Goal: Transaction & Acquisition: Purchase product/service

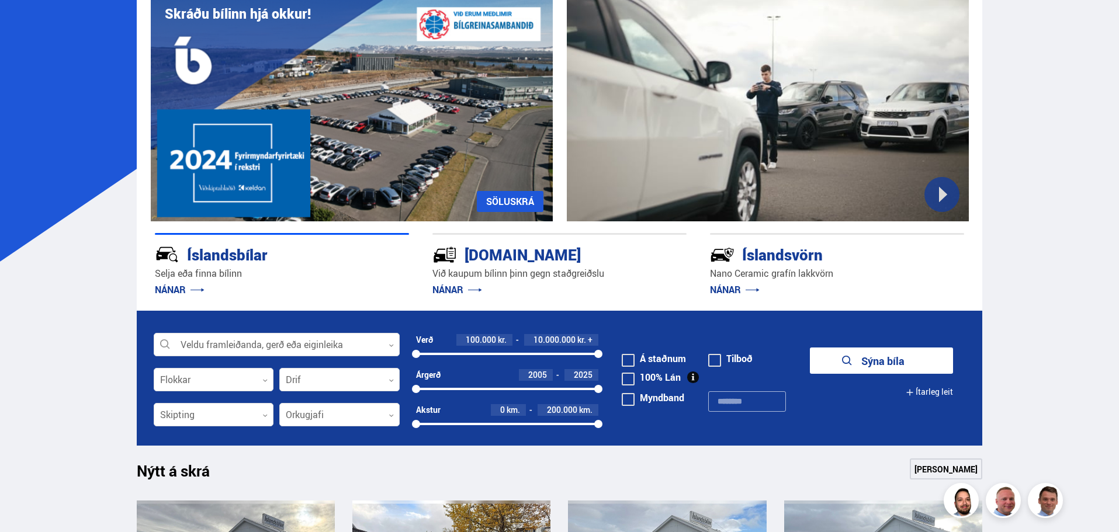
scroll to position [175, 0]
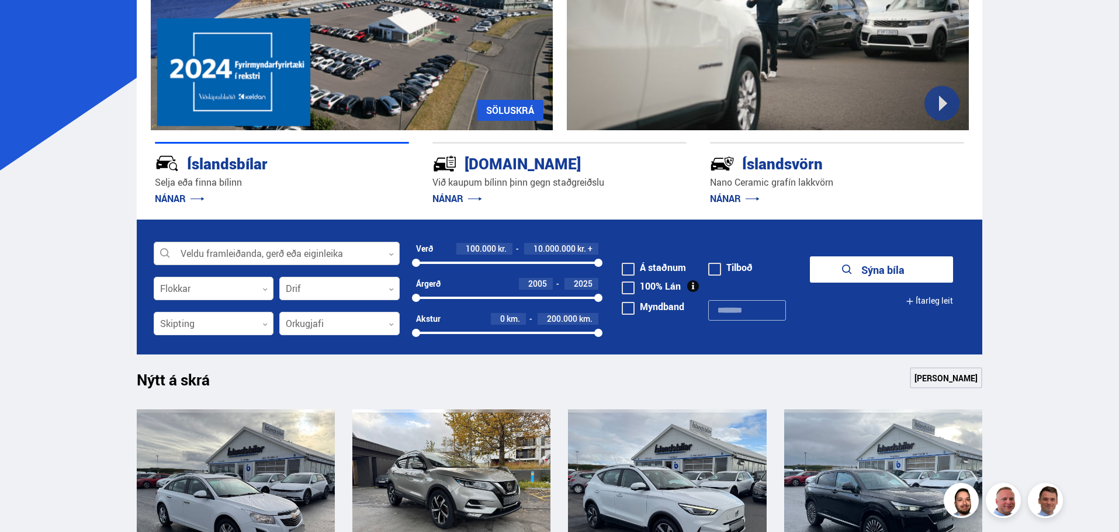
click at [296, 252] on div at bounding box center [277, 253] width 246 height 23
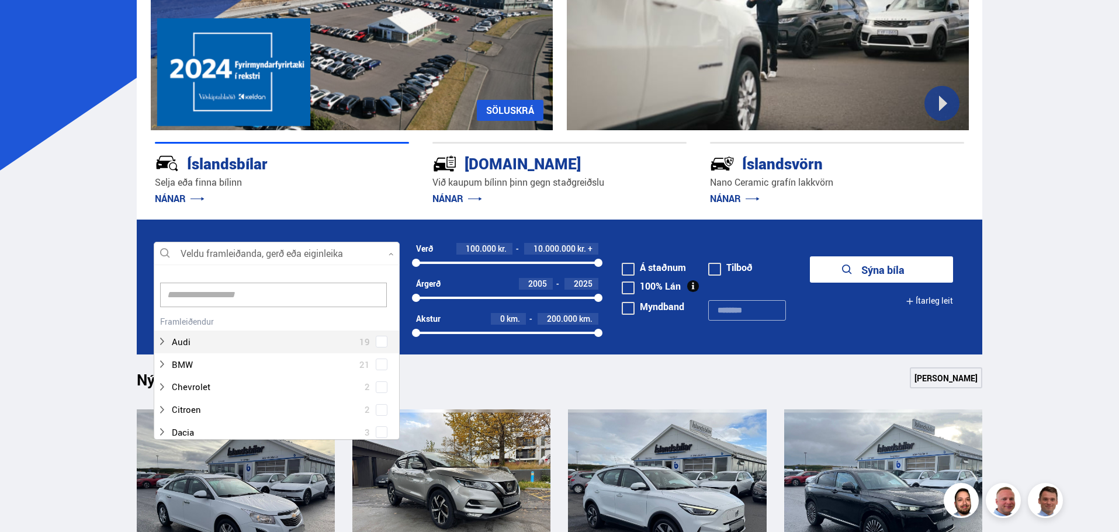
scroll to position [174, 242]
type input "***"
click at [245, 332] on div "Kia 21 Kia Ceed 2 Kia Niro 2 Kia Optima 1 Kia Picanto 5 Kia Rio 2 Kia Sorento 2…" at bounding box center [276, 424] width 245 height 244
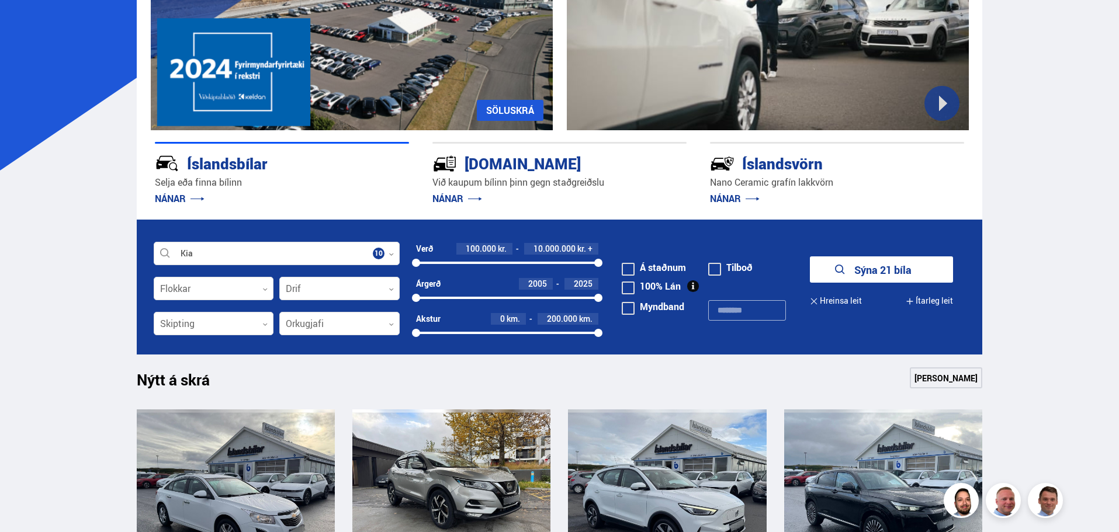
click at [869, 274] on button "Sýna 21 bíla" at bounding box center [881, 269] width 143 height 26
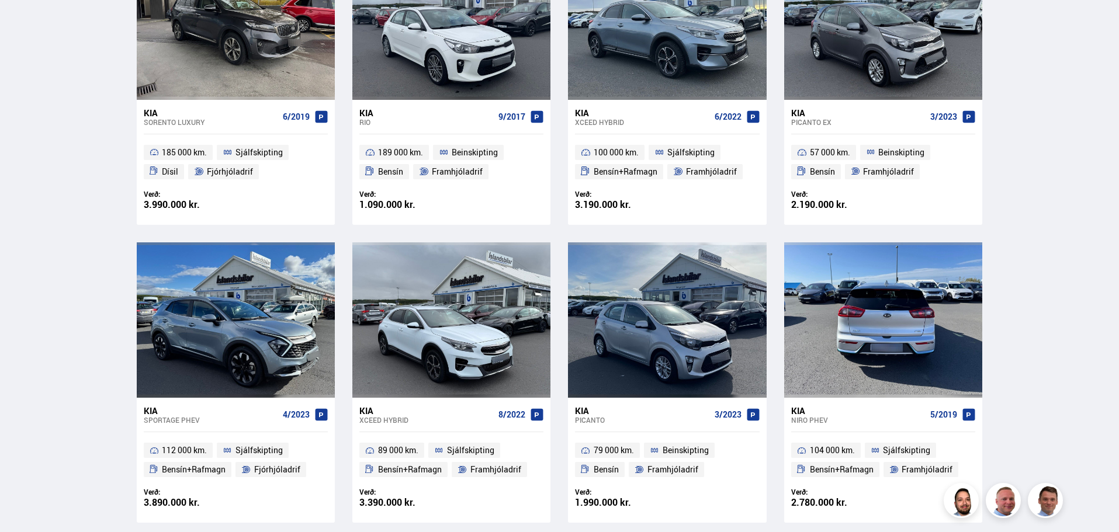
scroll to position [701, 0]
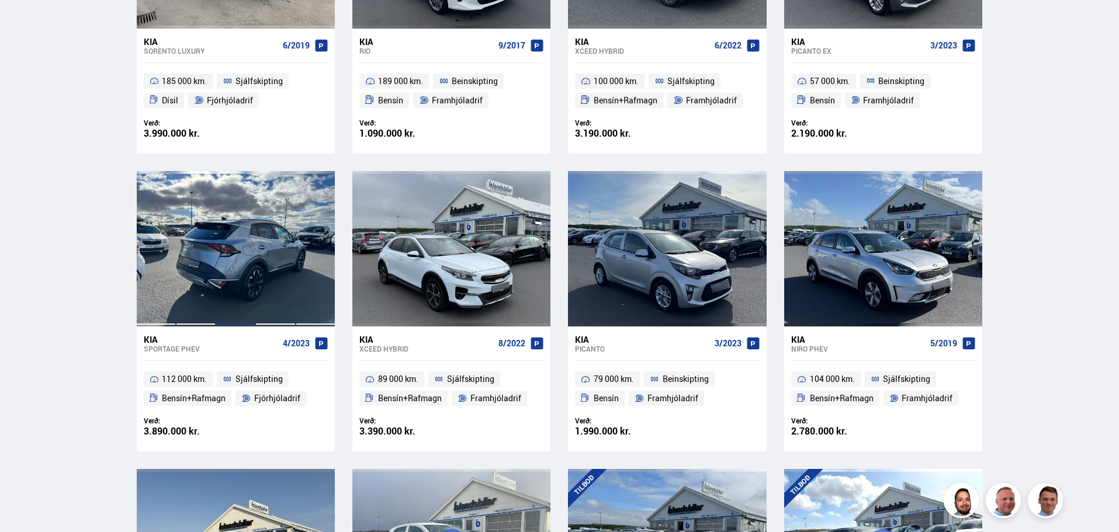
click at [225, 288] on div at bounding box center [236, 248] width 40 height 155
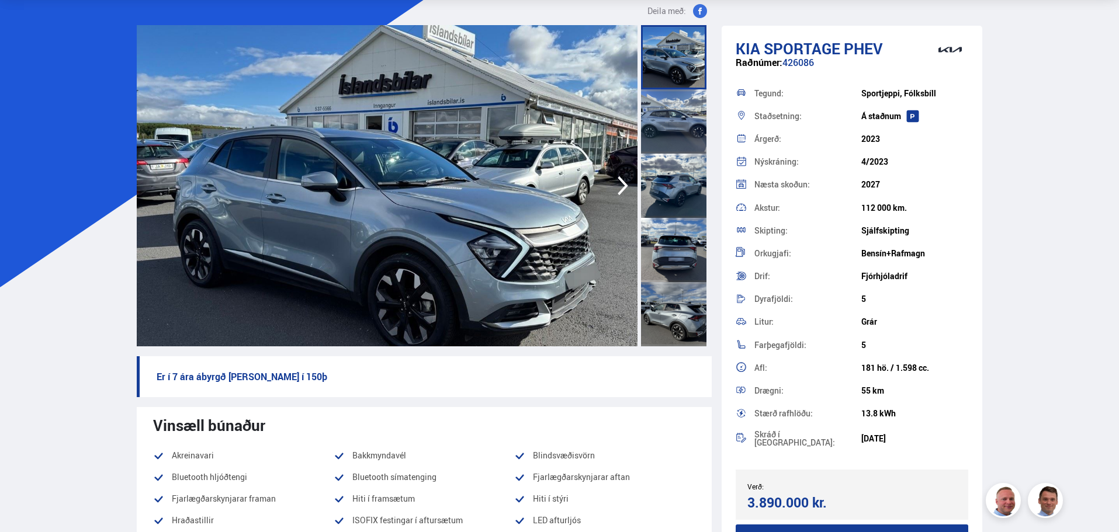
scroll to position [58, 0]
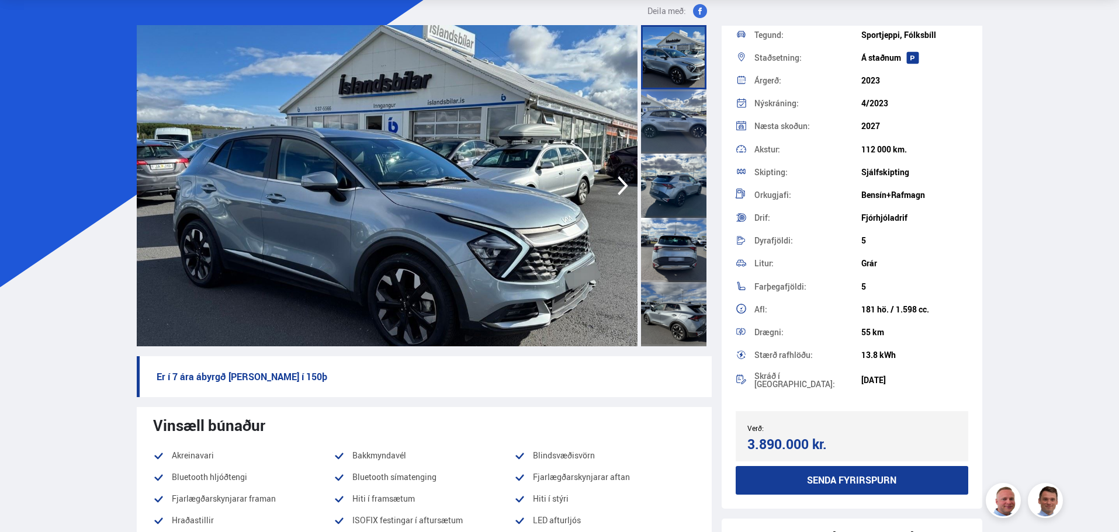
click at [622, 185] on icon "button" at bounding box center [622, 186] width 23 height 28
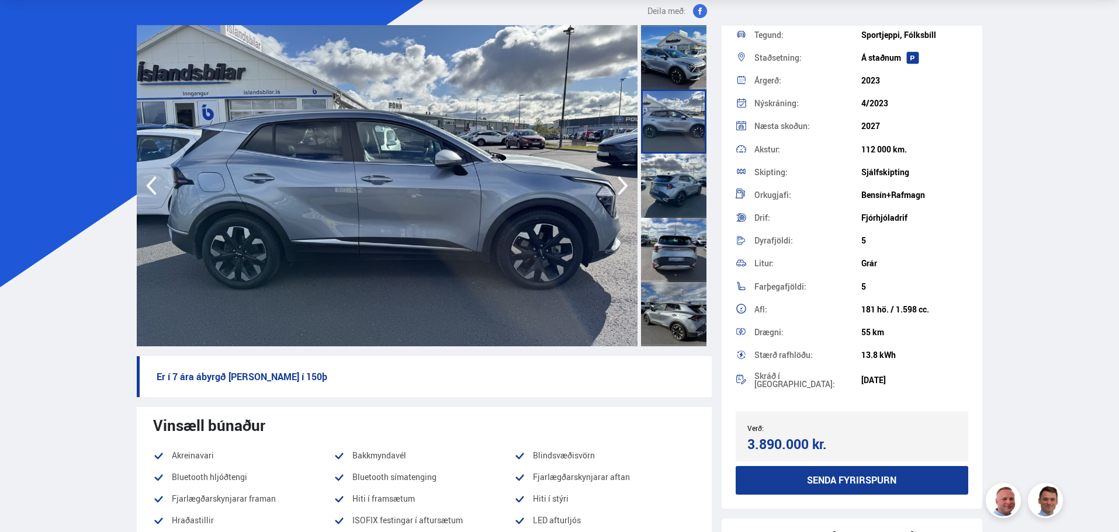
click at [627, 187] on icon "button" at bounding box center [622, 186] width 23 height 28
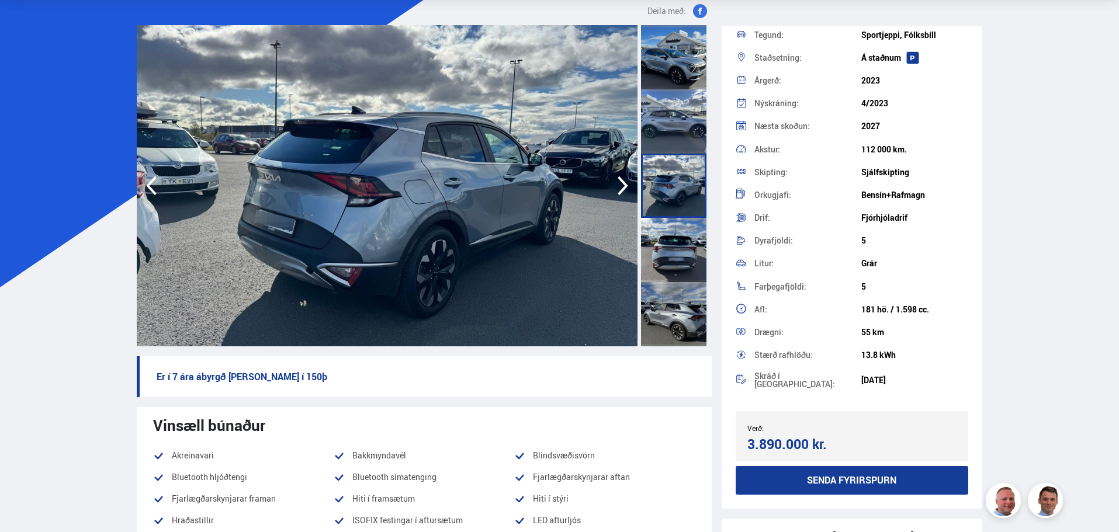
click at [627, 187] on icon "button" at bounding box center [622, 186] width 23 height 28
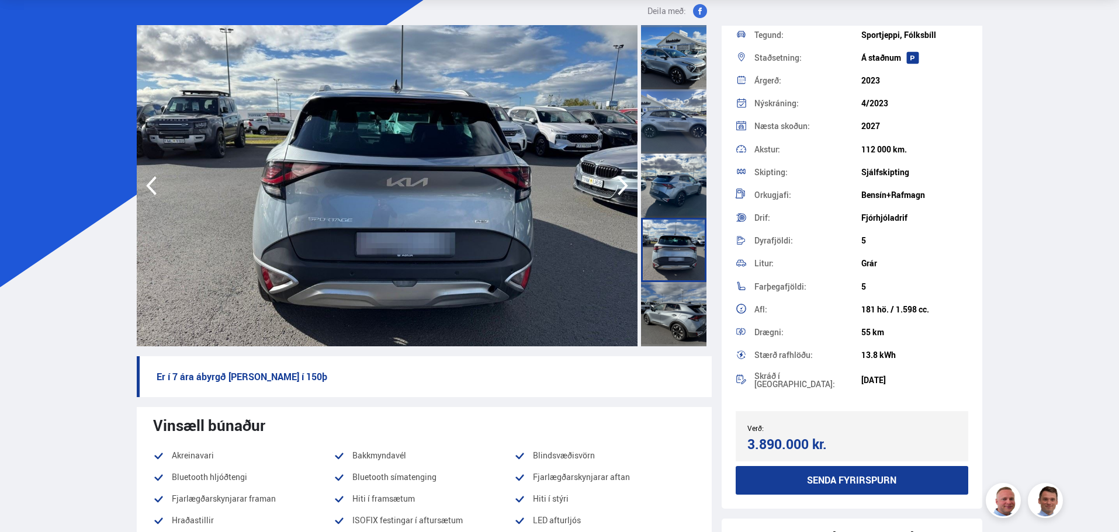
click at [626, 186] on icon "button" at bounding box center [622, 185] width 11 height 19
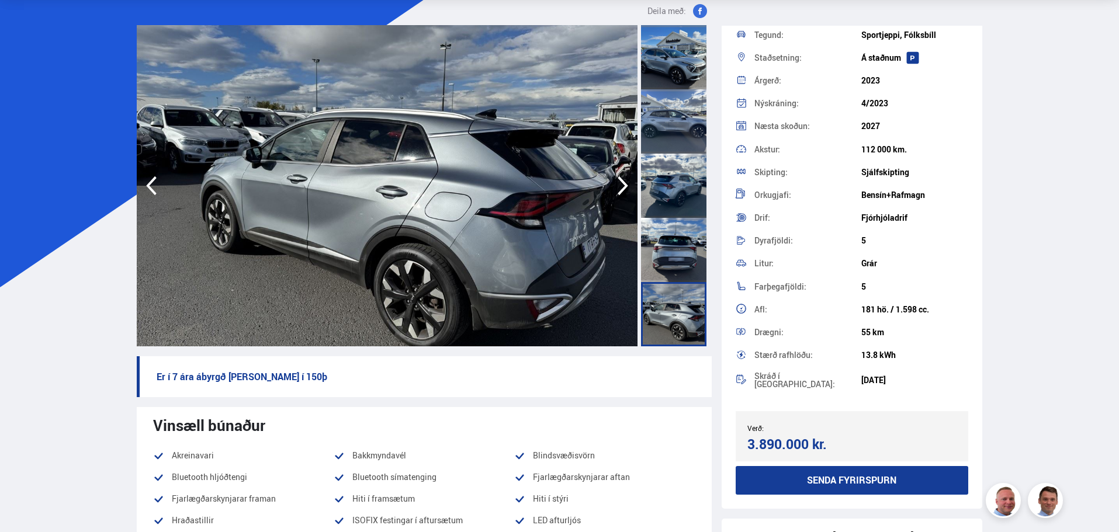
click at [622, 185] on icon "button" at bounding box center [622, 186] width 23 height 28
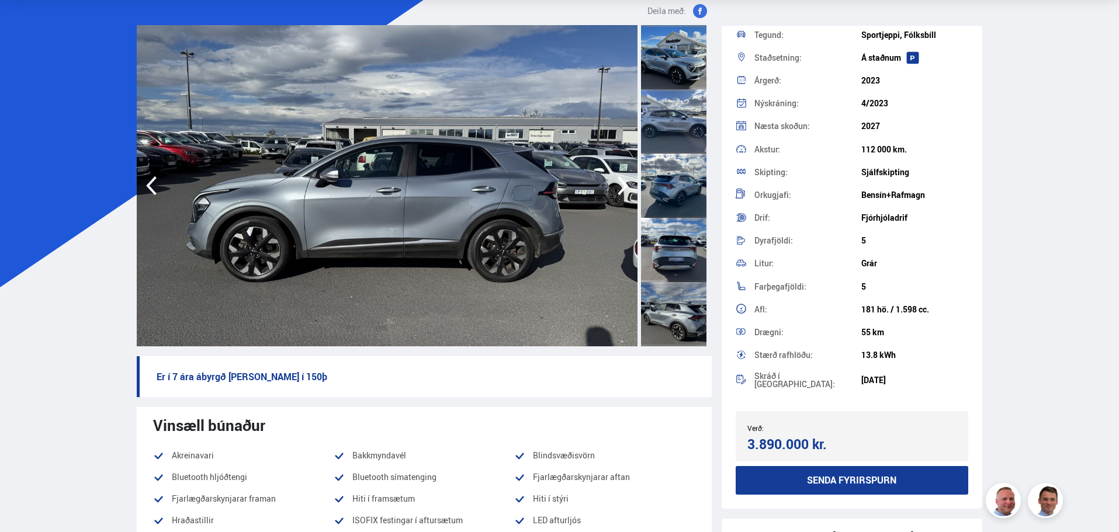
click at [623, 188] on icon "button" at bounding box center [622, 186] width 23 height 28
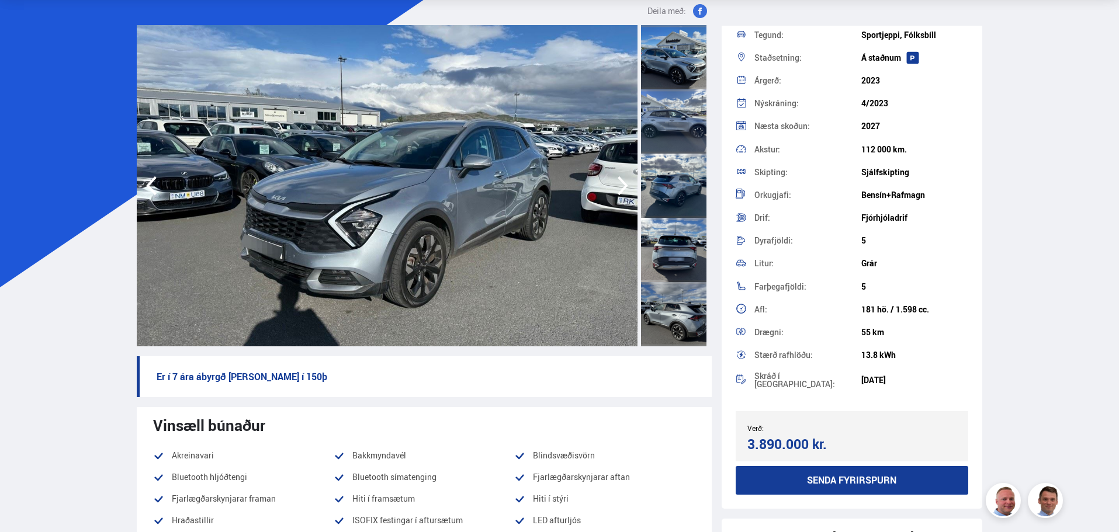
click at [623, 188] on icon "button" at bounding box center [622, 186] width 23 height 28
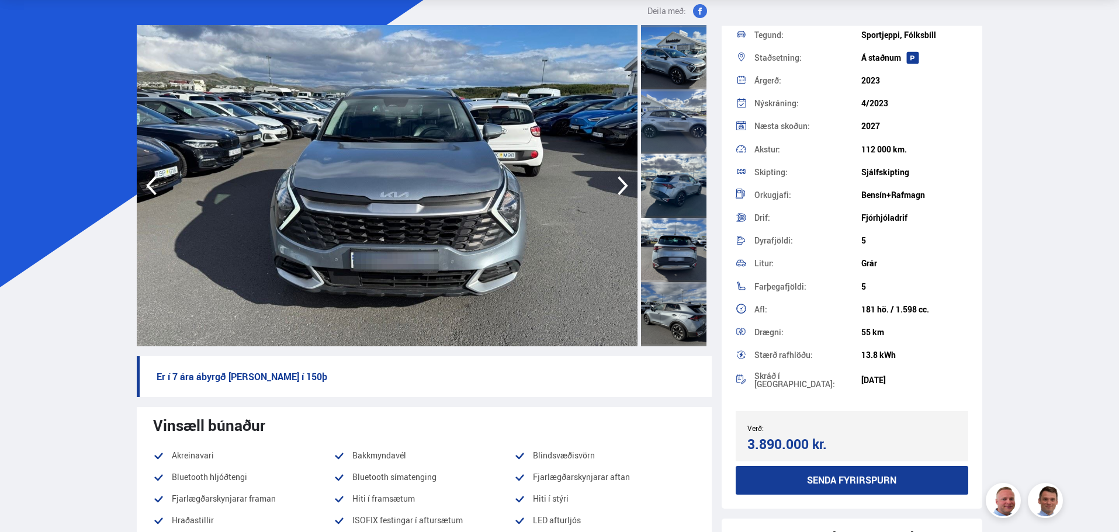
click at [623, 188] on icon "button" at bounding box center [622, 186] width 23 height 28
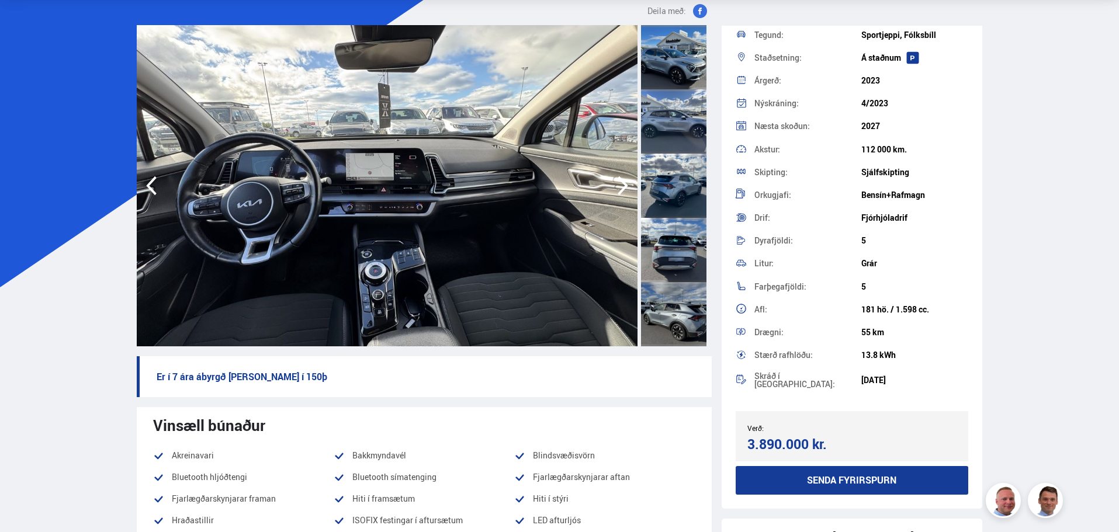
click at [623, 188] on icon "button" at bounding box center [622, 186] width 23 height 28
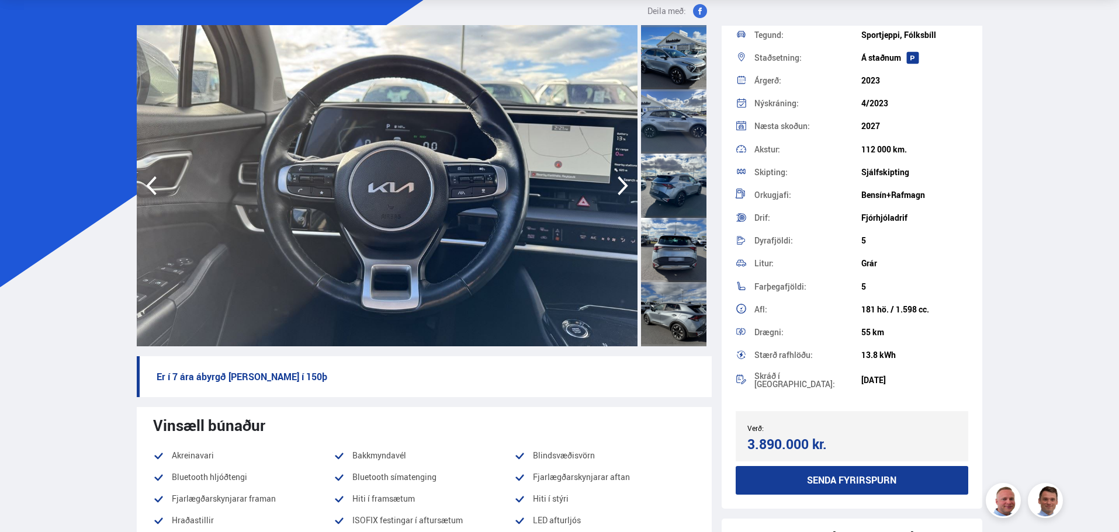
click at [623, 188] on icon "button" at bounding box center [622, 186] width 23 height 28
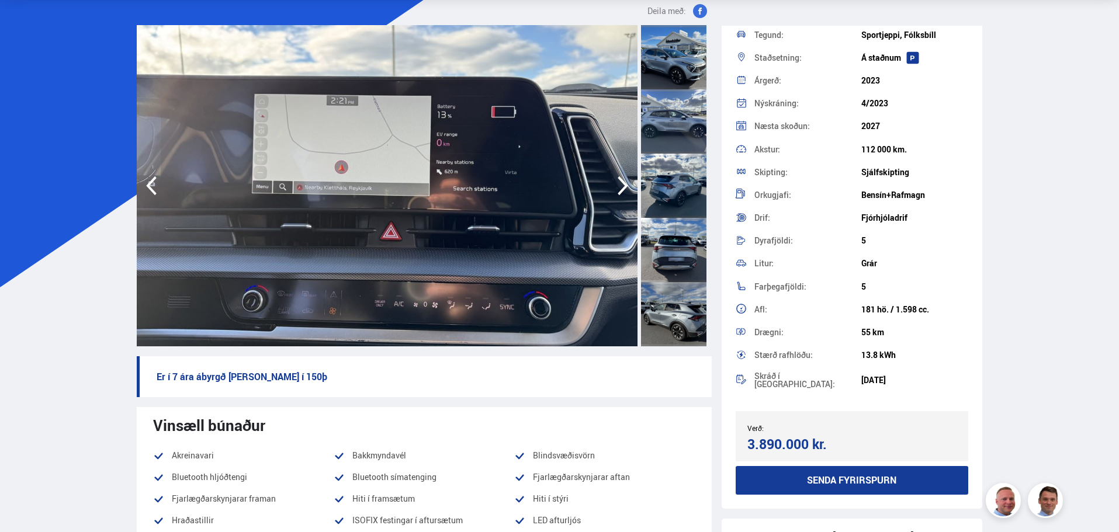
click at [624, 186] on icon "button" at bounding box center [622, 186] width 23 height 28
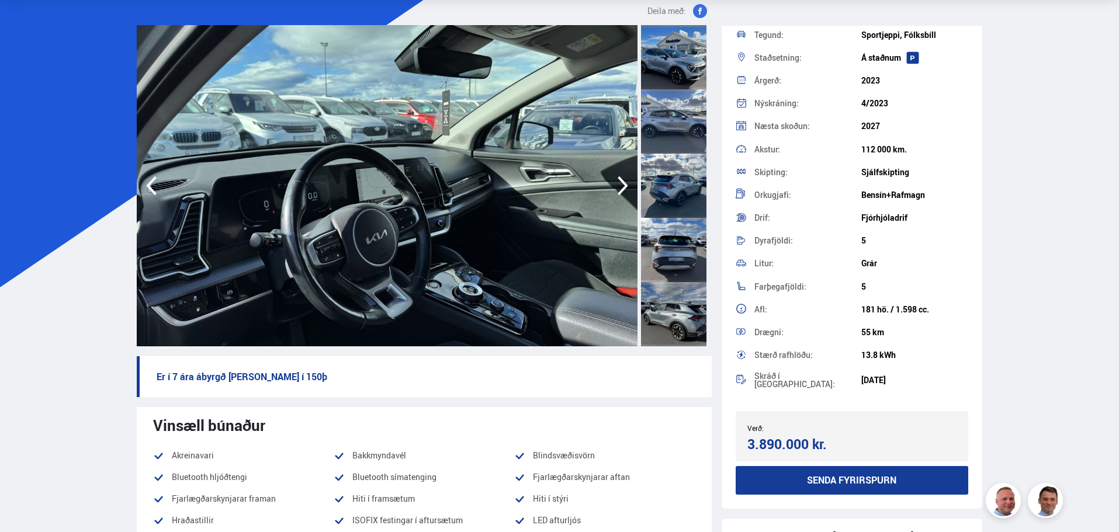
click at [624, 186] on icon "button" at bounding box center [622, 186] width 23 height 28
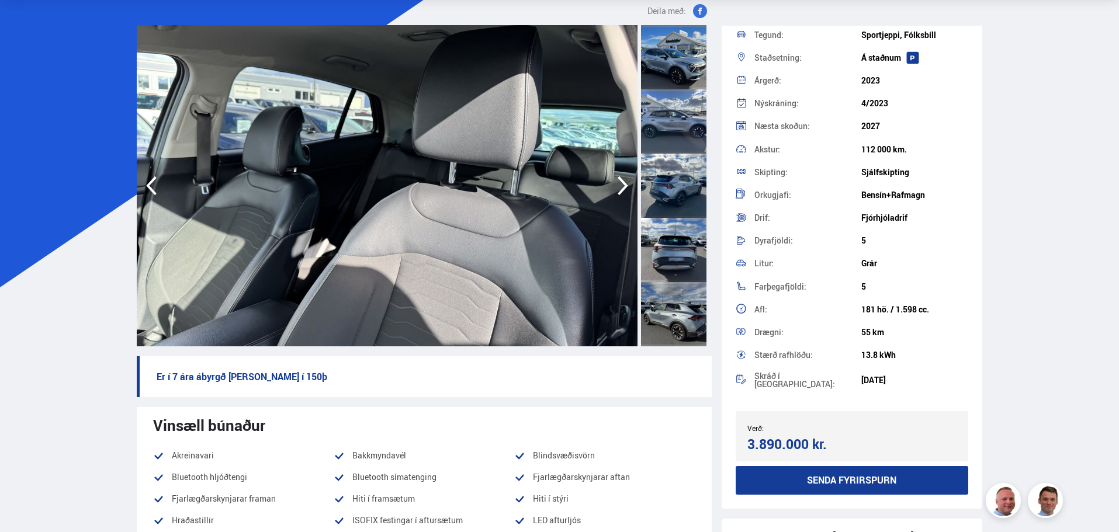
click at [148, 190] on icon "button" at bounding box center [151, 186] width 23 height 28
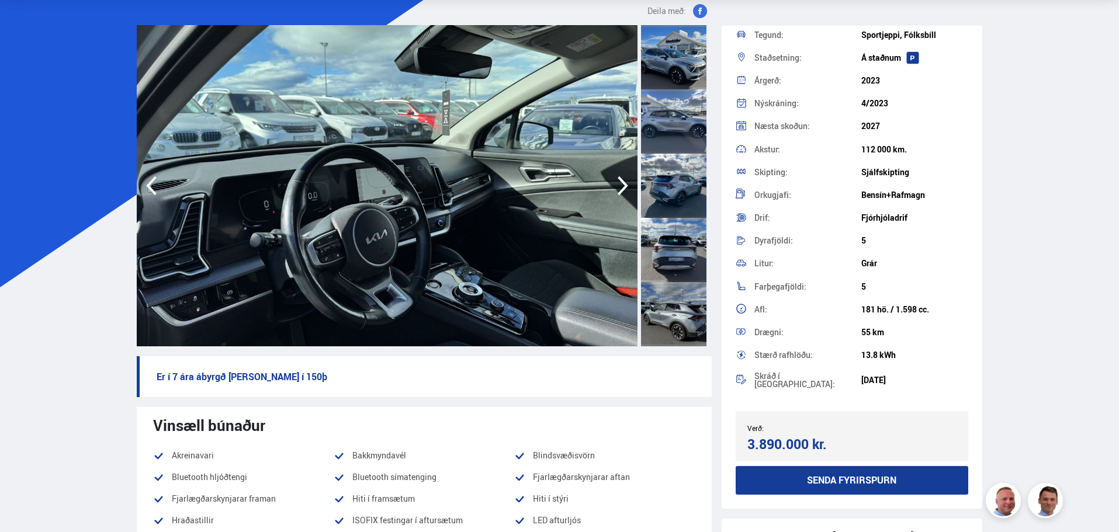
click at [622, 187] on icon "button" at bounding box center [622, 186] width 23 height 28
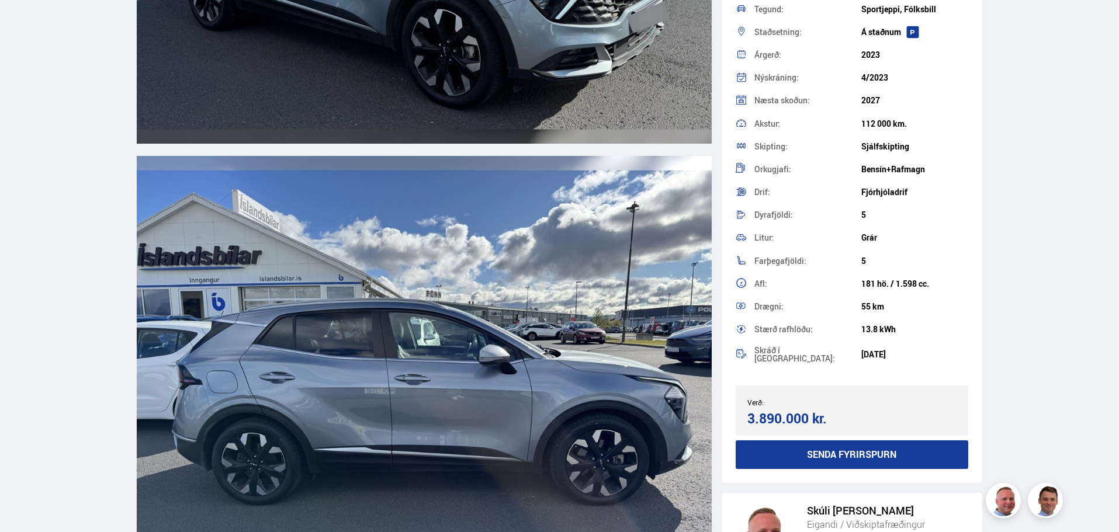
scroll to position [1694, 0]
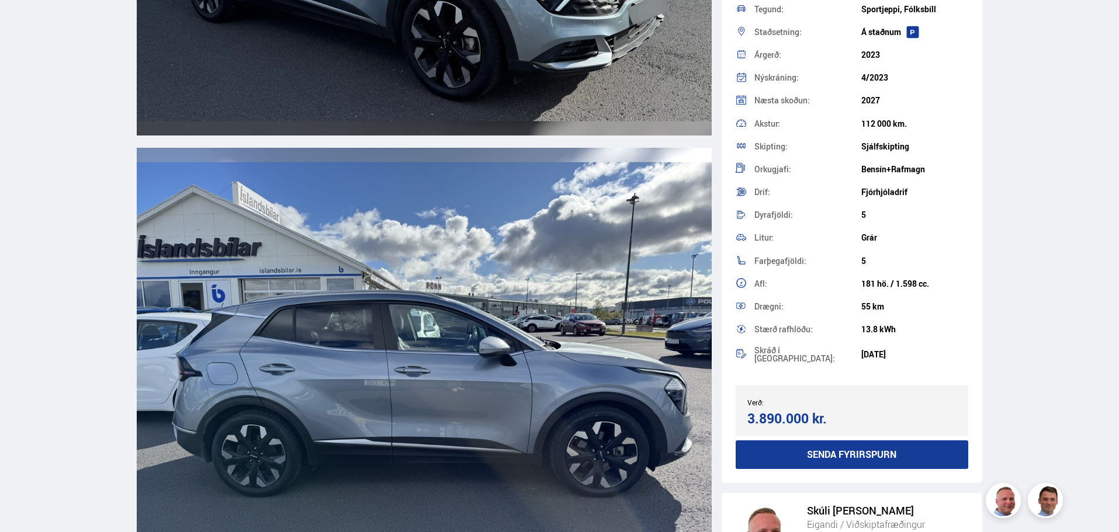
drag, startPoint x: 859, startPoint y: 307, endPoint x: 903, endPoint y: 303, distance: 44.6
click at [898, 306] on div "Drægni: 55 km" at bounding box center [851, 306] width 233 height 23
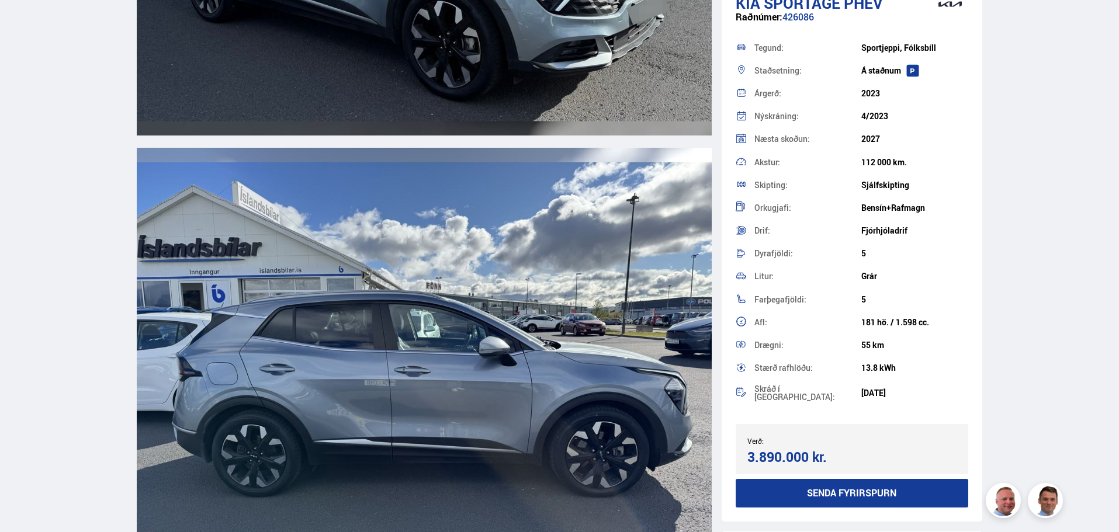
scroll to position [0, 0]
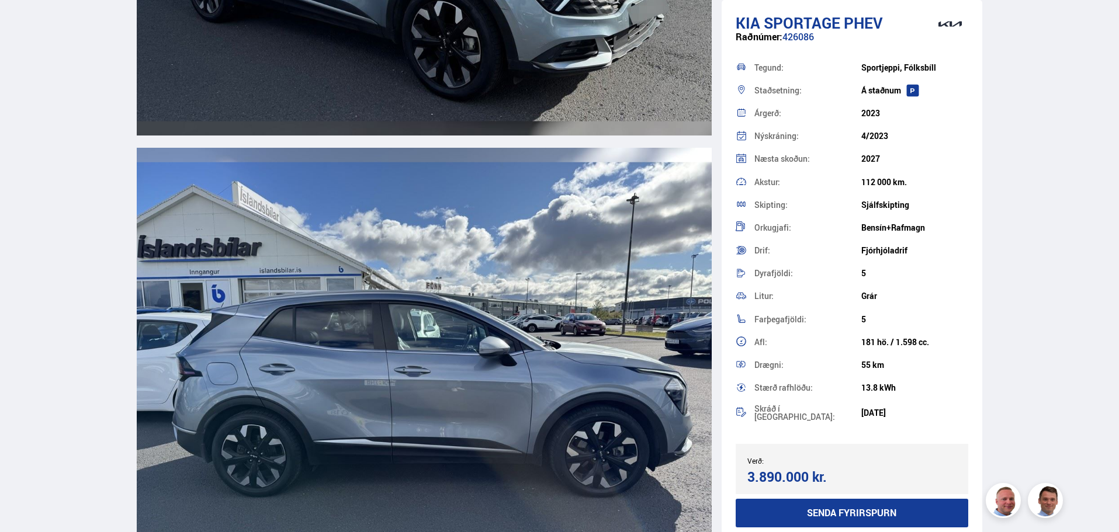
click at [810, 67] on div "Tegund:" at bounding box center [807, 68] width 107 height 8
drag, startPoint x: 739, startPoint y: 20, endPoint x: 838, endPoint y: 22, distance: 99.3
click at [838, 22] on h1 "Kia Sportage PHEV" at bounding box center [851, 23] width 233 height 18
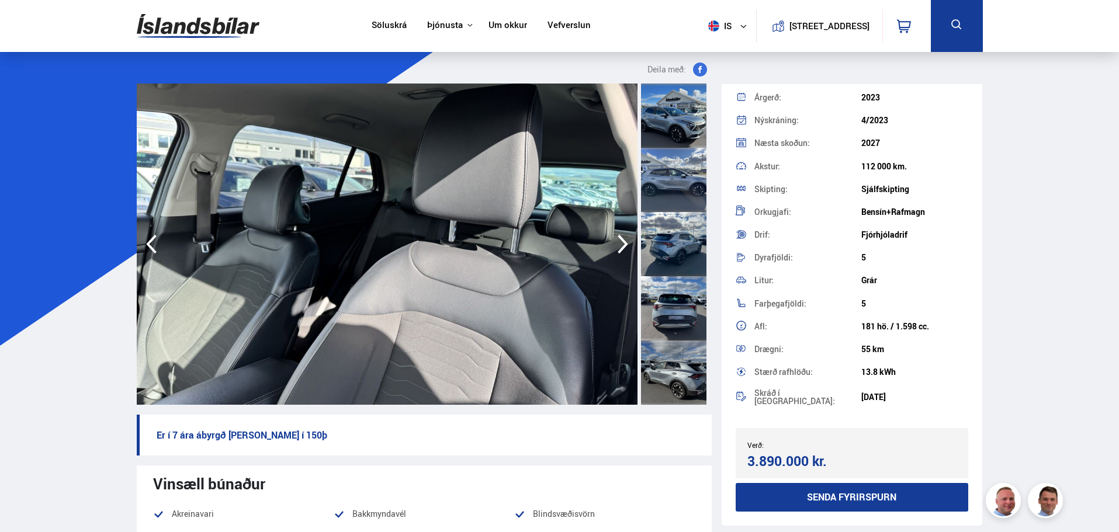
scroll to position [117, 0]
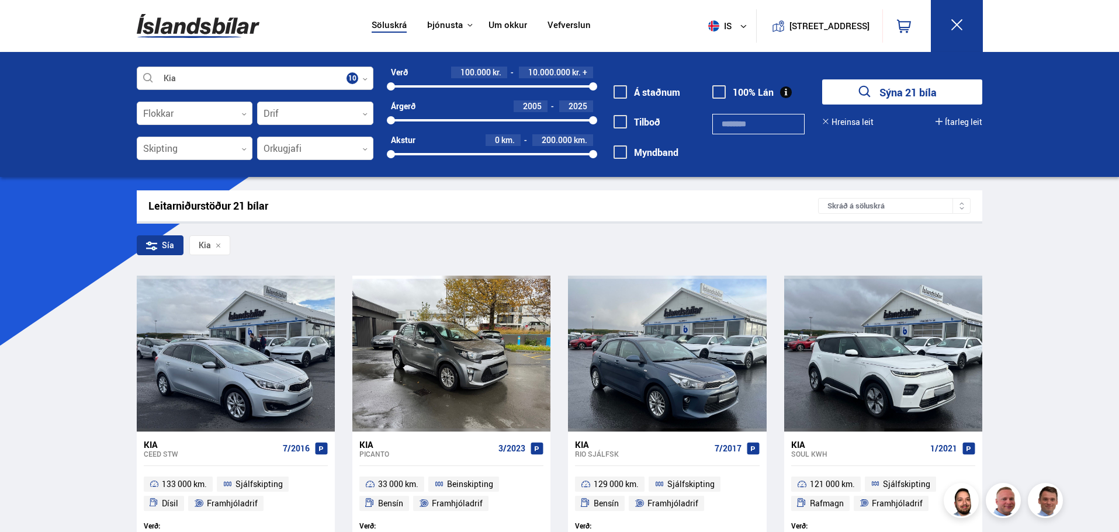
click at [250, 77] on div at bounding box center [255, 78] width 237 height 23
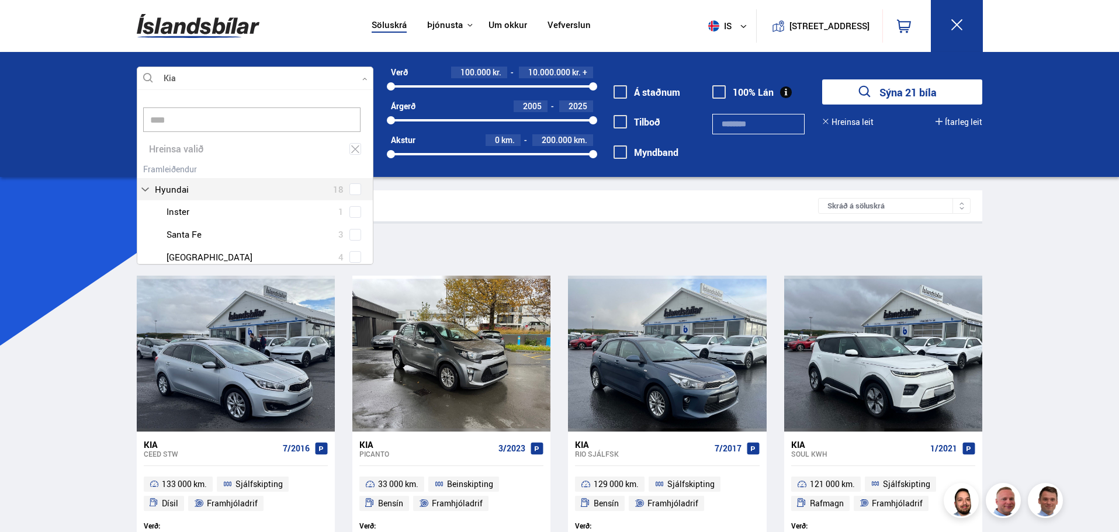
scroll to position [34, 0]
click at [162, 202] on span "Nissan" at bounding box center [169, 200] width 28 height 17
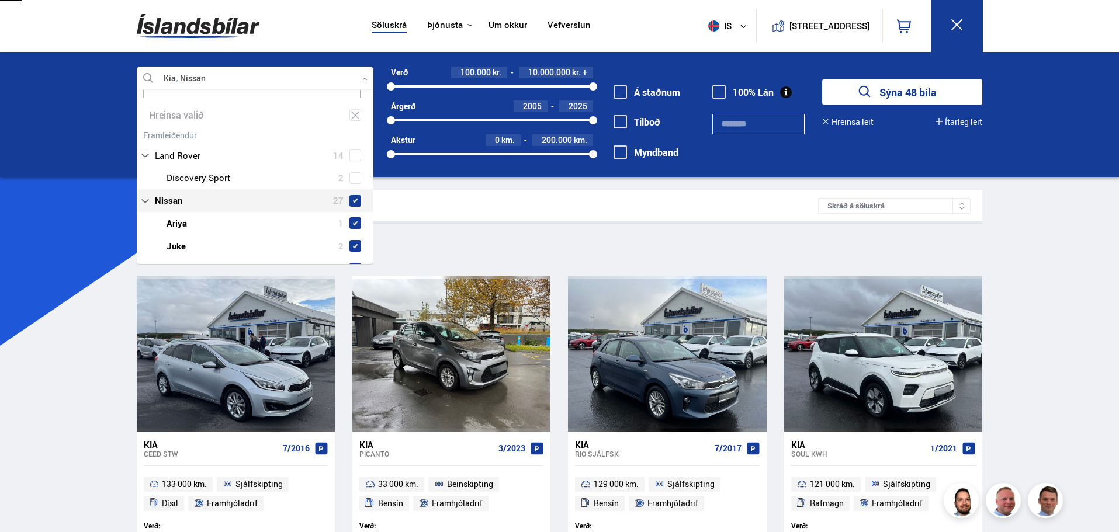
type input "****"
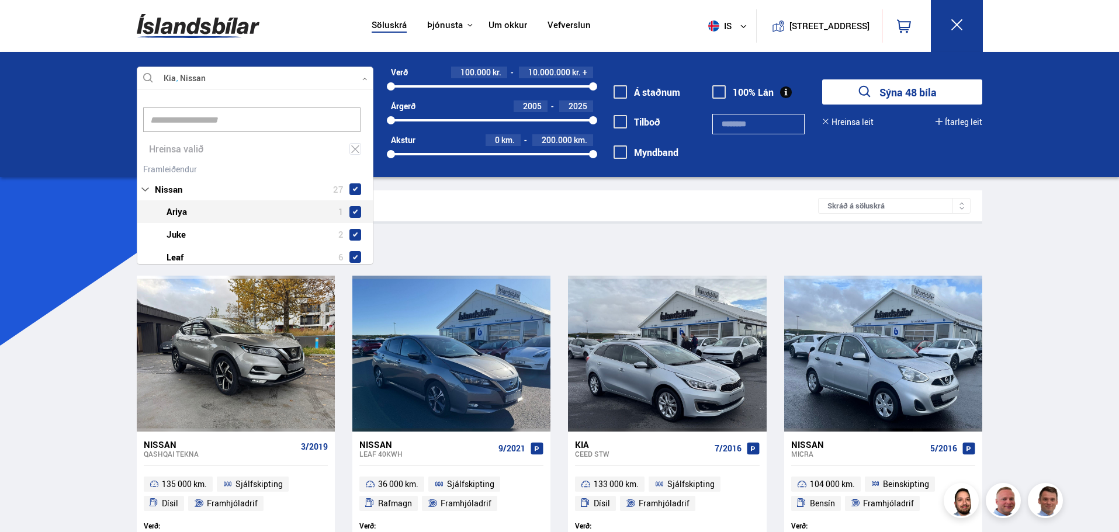
click at [474, 192] on div "Leitarniðurstöður 48 bílar Skráð á [GEOGRAPHIC_DATA]" at bounding box center [560, 205] width 846 height 31
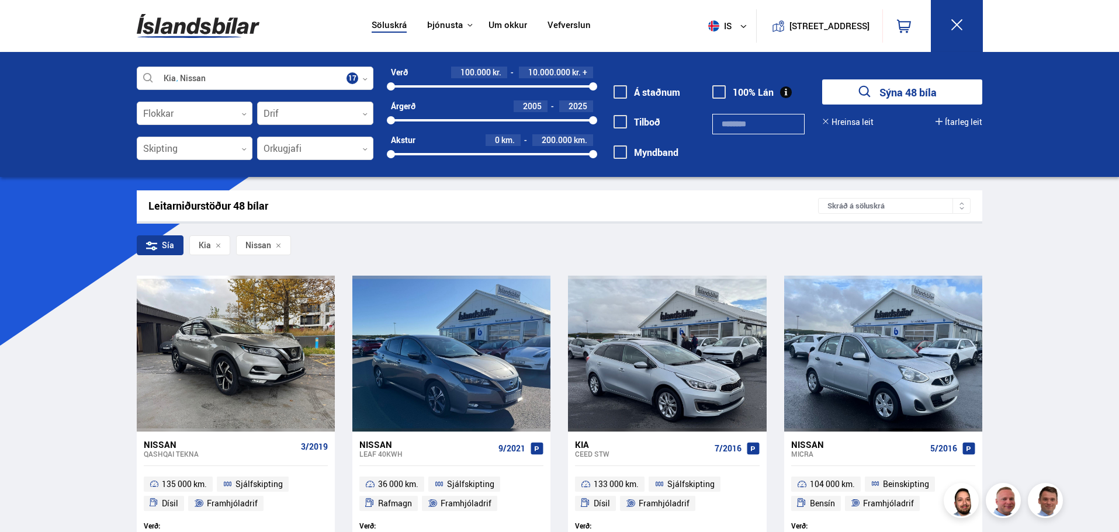
click at [296, 119] on div at bounding box center [315, 113] width 116 height 23
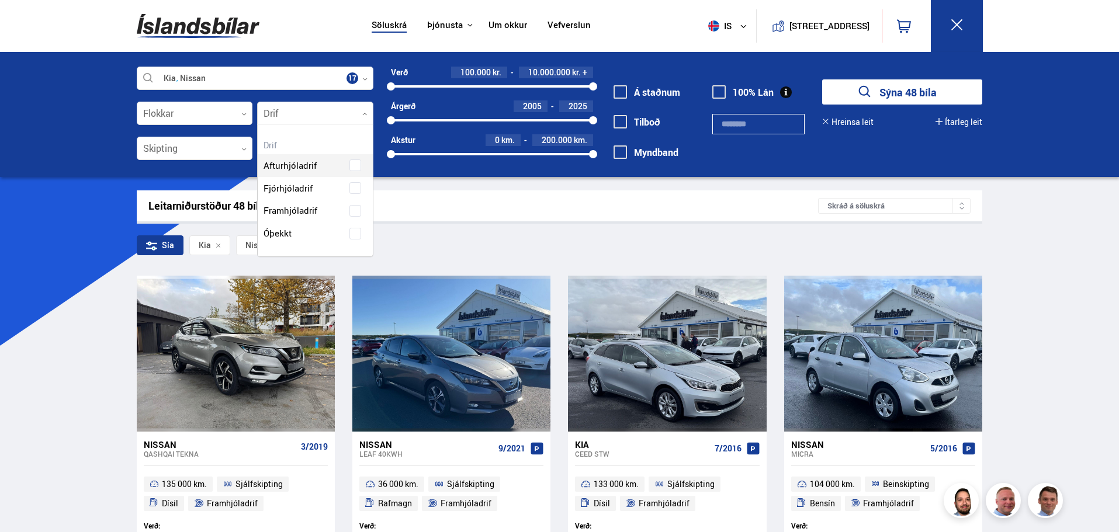
scroll to position [131, 114]
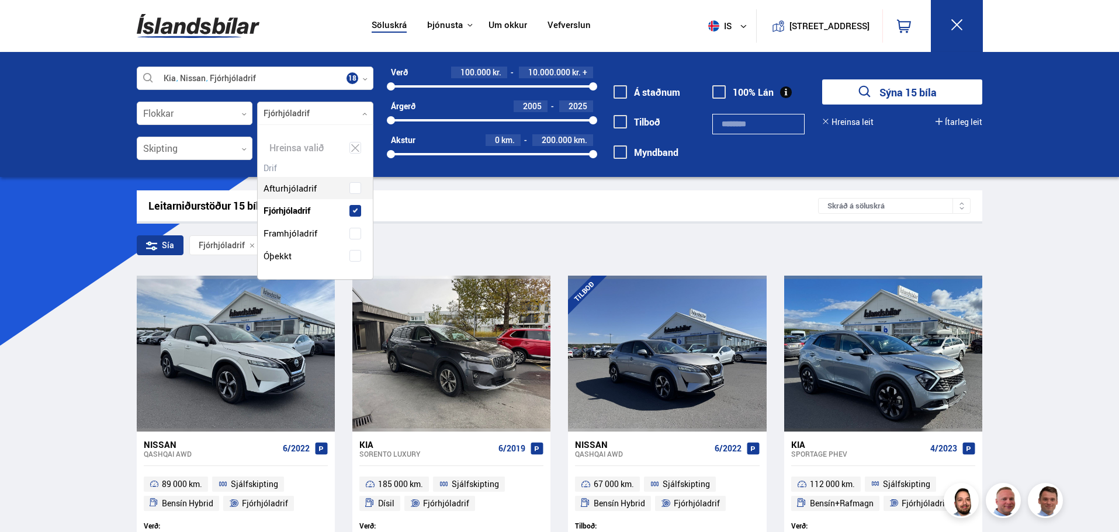
click at [891, 90] on button "Sýna 15 bíla" at bounding box center [902, 91] width 160 height 25
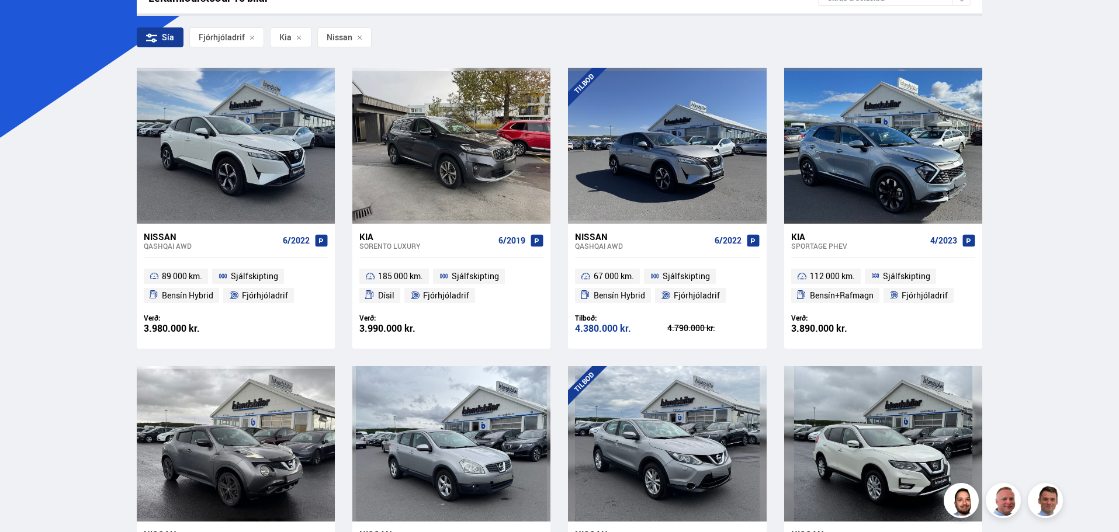
scroll to position [234, 0]
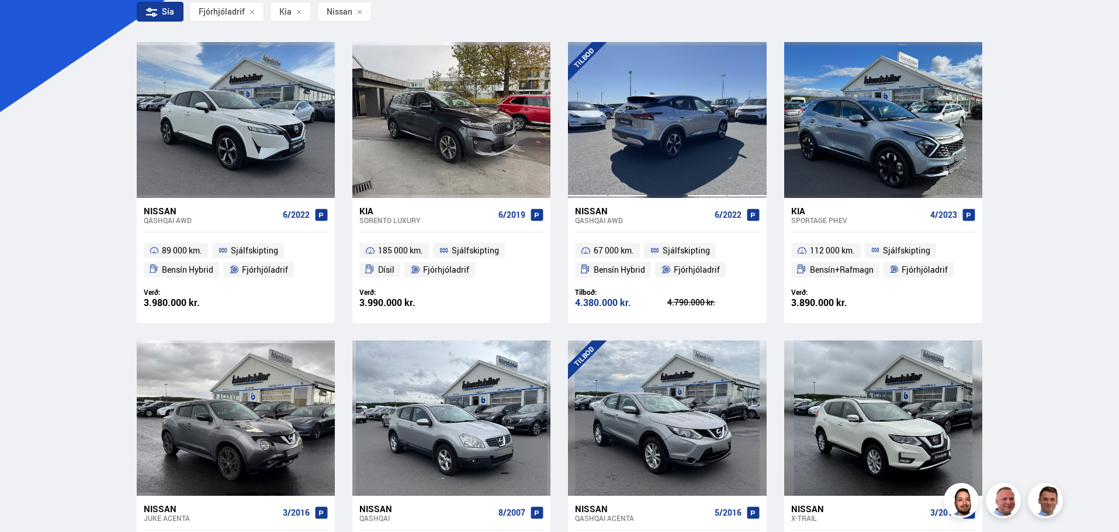
click at [667, 138] on div at bounding box center [667, 119] width 40 height 155
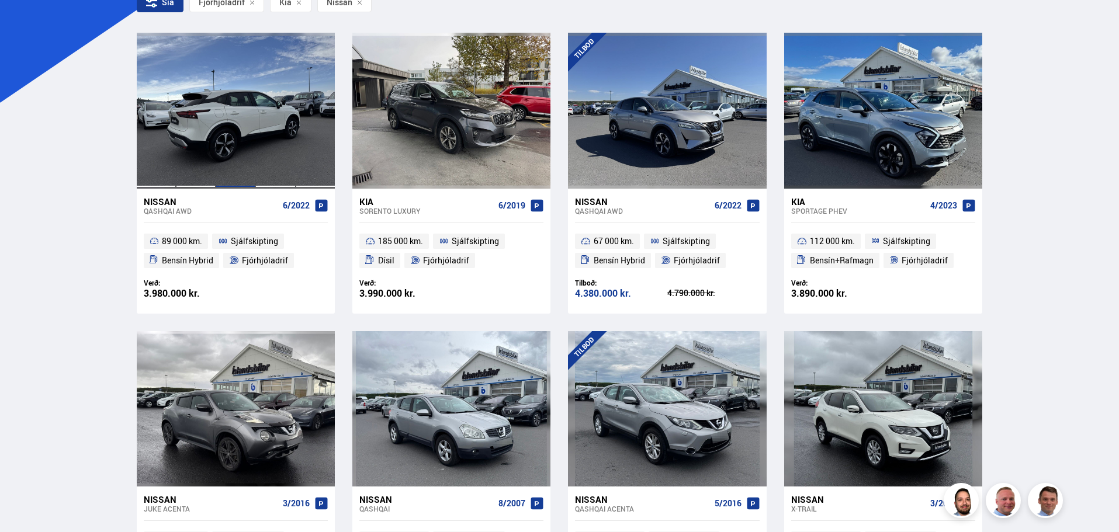
scroll to position [242, 0]
click at [234, 136] on div at bounding box center [236, 110] width 40 height 155
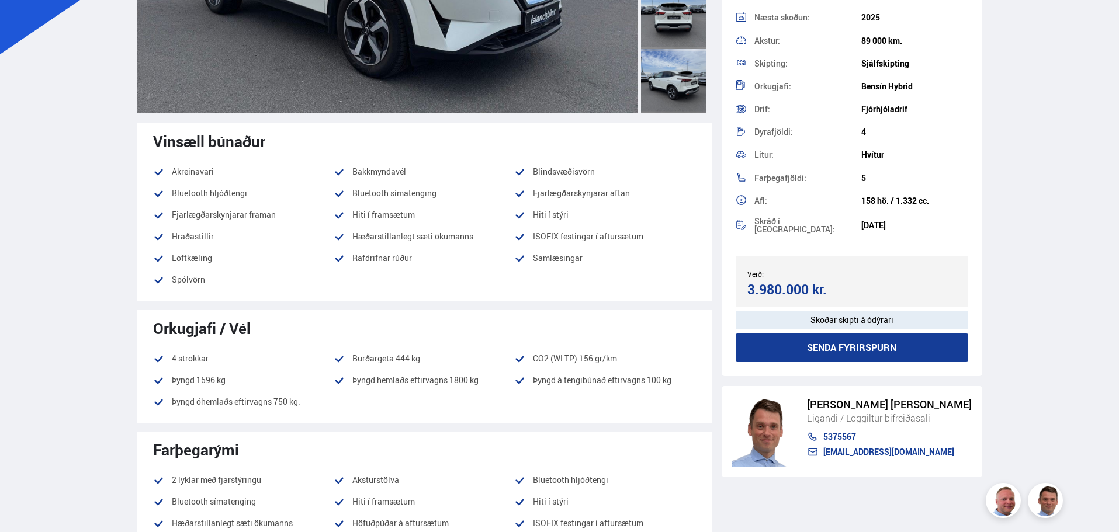
scroll to position [292, 0]
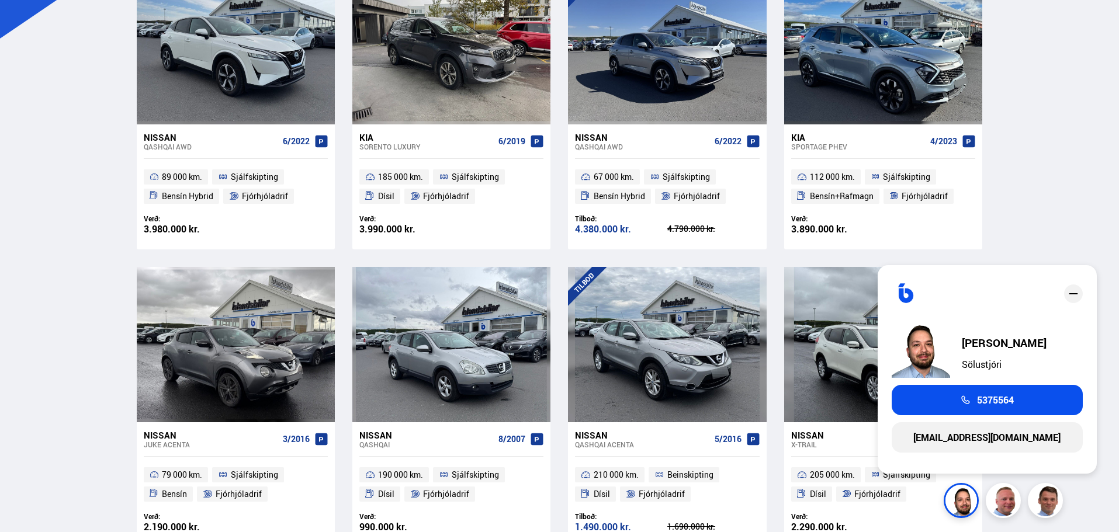
scroll to position [310, 0]
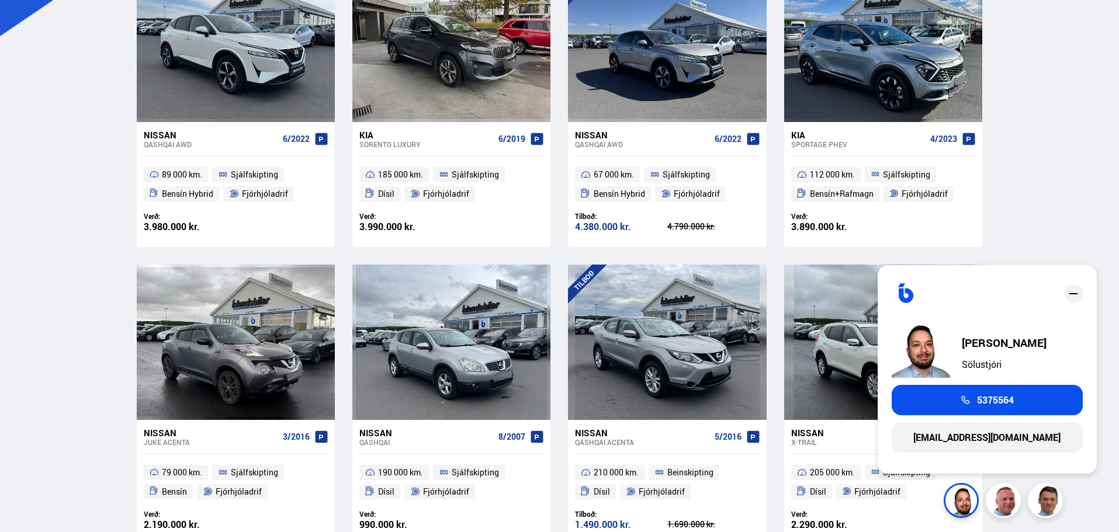
click at [1075, 292] on icon "close" at bounding box center [1073, 294] width 14 height 14
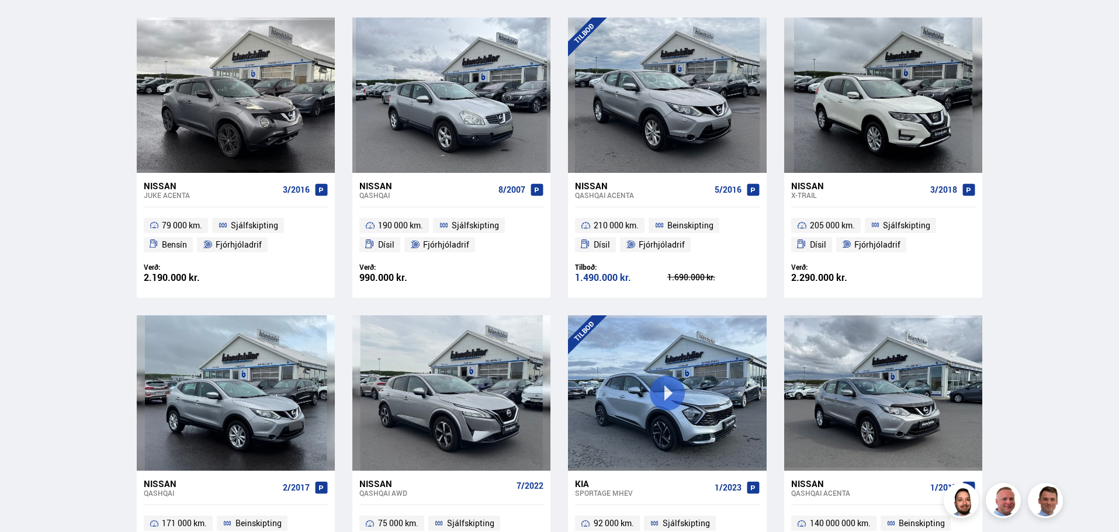
scroll to position [543, 0]
